Goal: Information Seeking & Learning: Learn about a topic

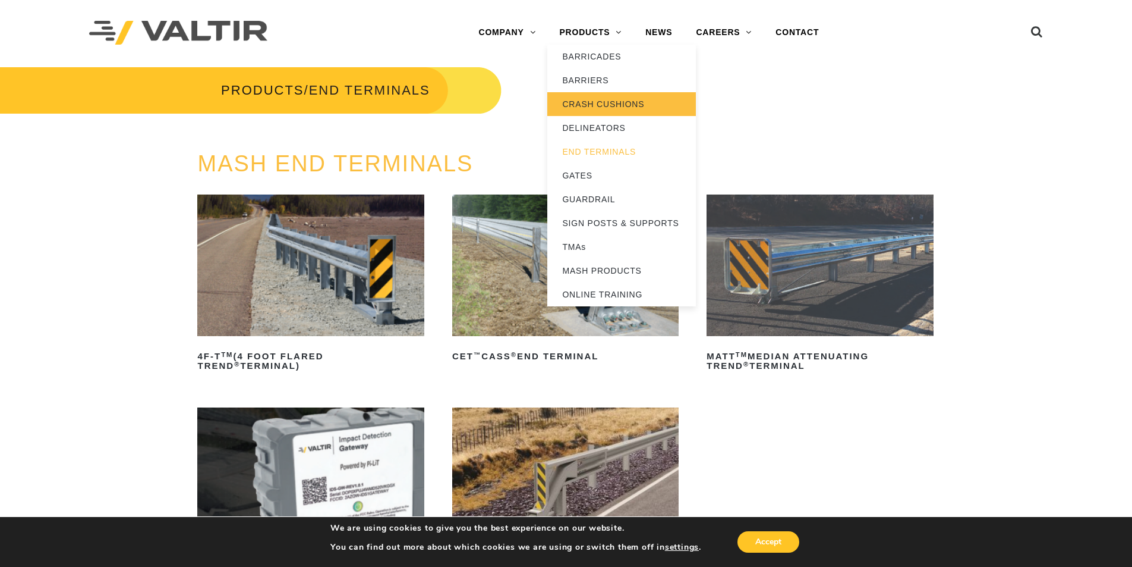
click at [619, 108] on link "CRASH CUSHIONS" at bounding box center [621, 104] width 149 height 24
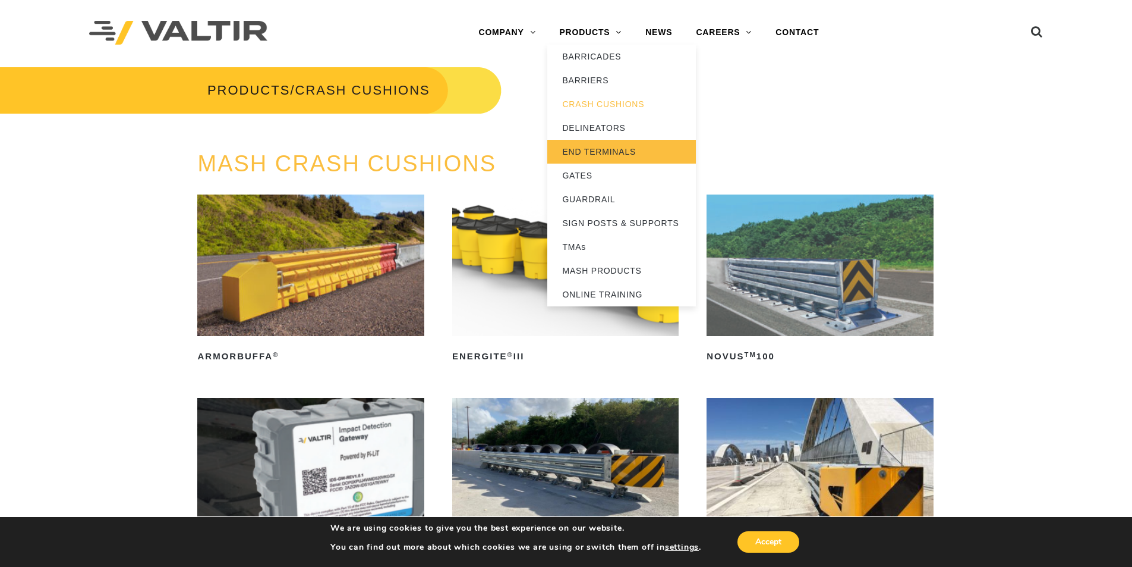
click at [618, 152] on link "END TERMINALS" at bounding box center [621, 152] width 149 height 24
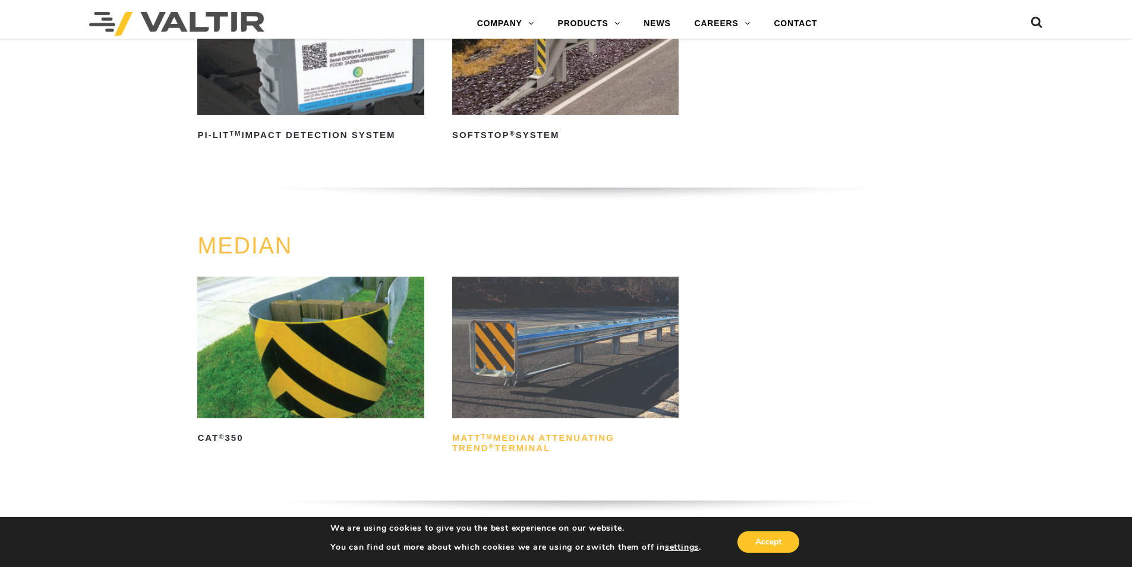
scroll to position [317, 0]
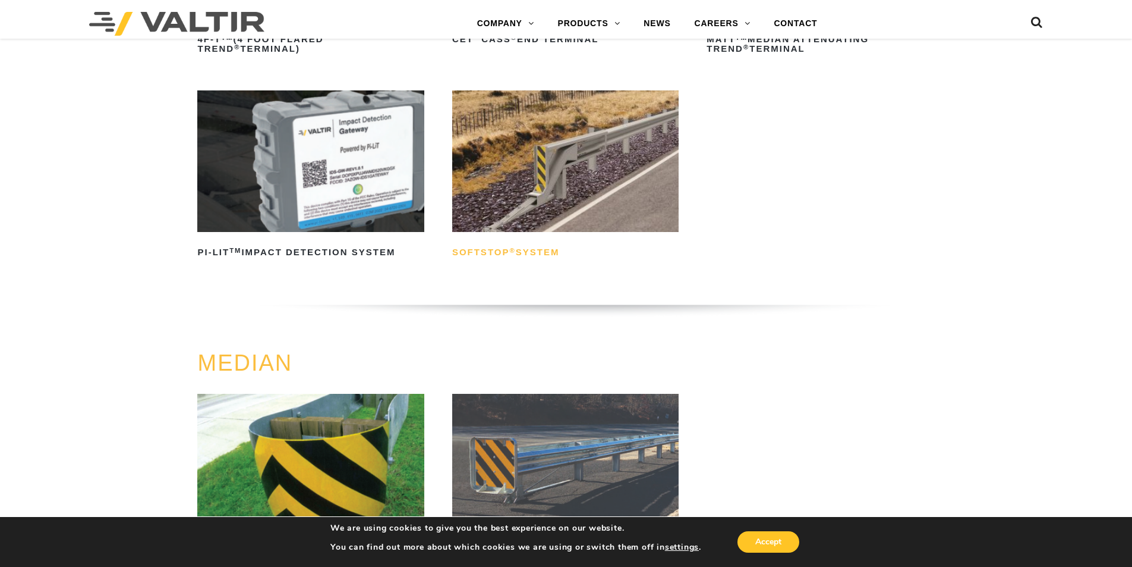
click at [496, 246] on h2 "SoftStop ® System" at bounding box center [565, 252] width 226 height 19
